Goal: Find specific page/section: Find specific page/section

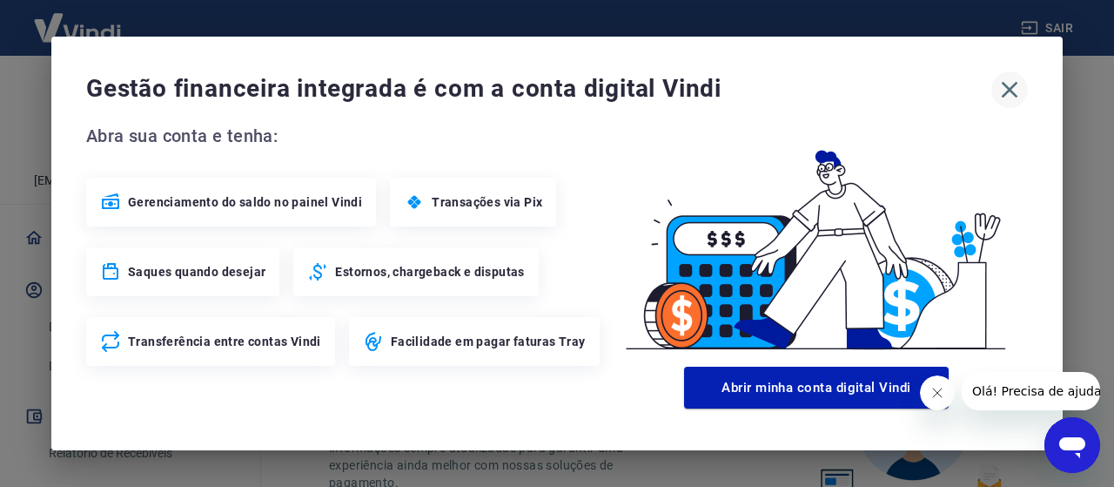
click at [1010, 87] on icon "button" at bounding box center [1010, 90] width 28 height 28
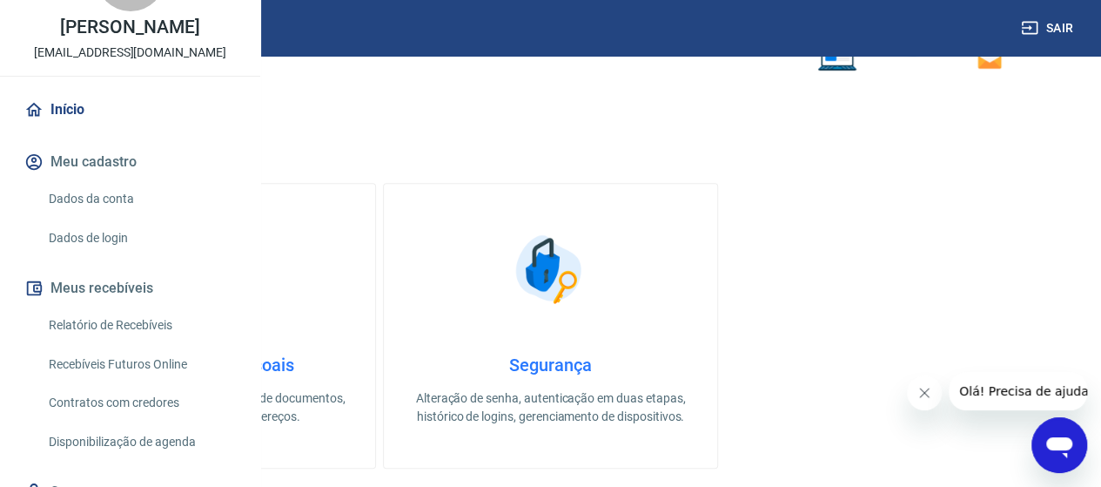
scroll to position [174, 0]
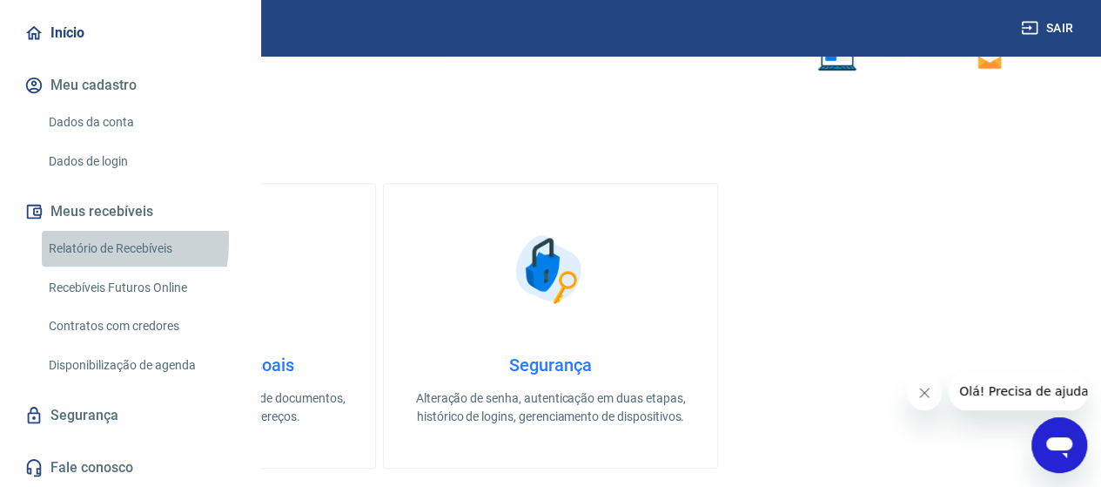
click at [68, 266] on link "Relatório de Recebíveis" at bounding box center [141, 249] width 198 height 36
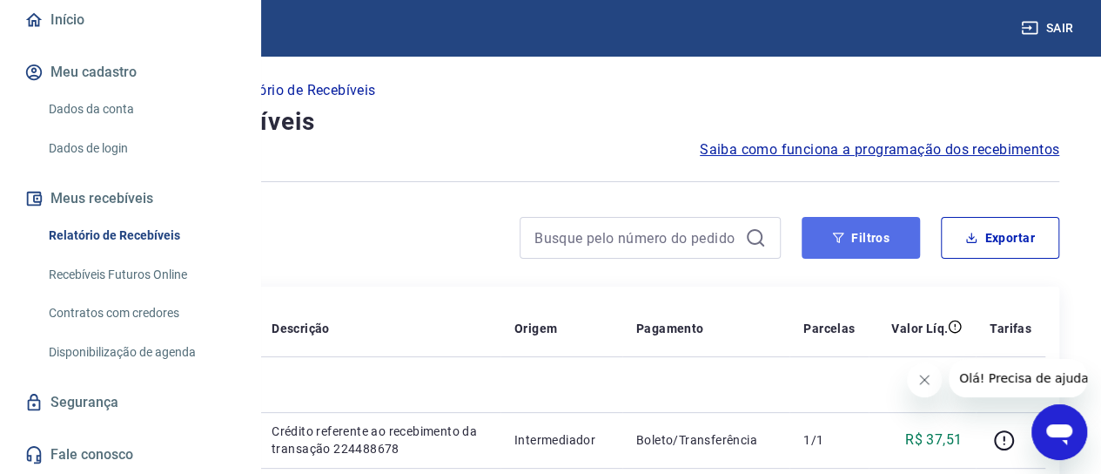
click at [865, 243] on button "Filtros" at bounding box center [861, 238] width 118 height 42
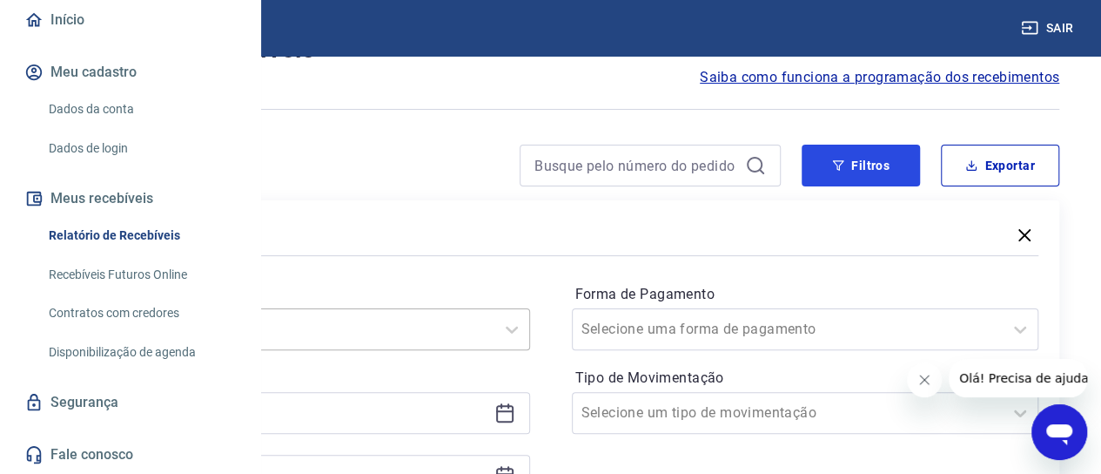
scroll to position [261, 0]
